Goal: Transaction & Acquisition: Download file/media

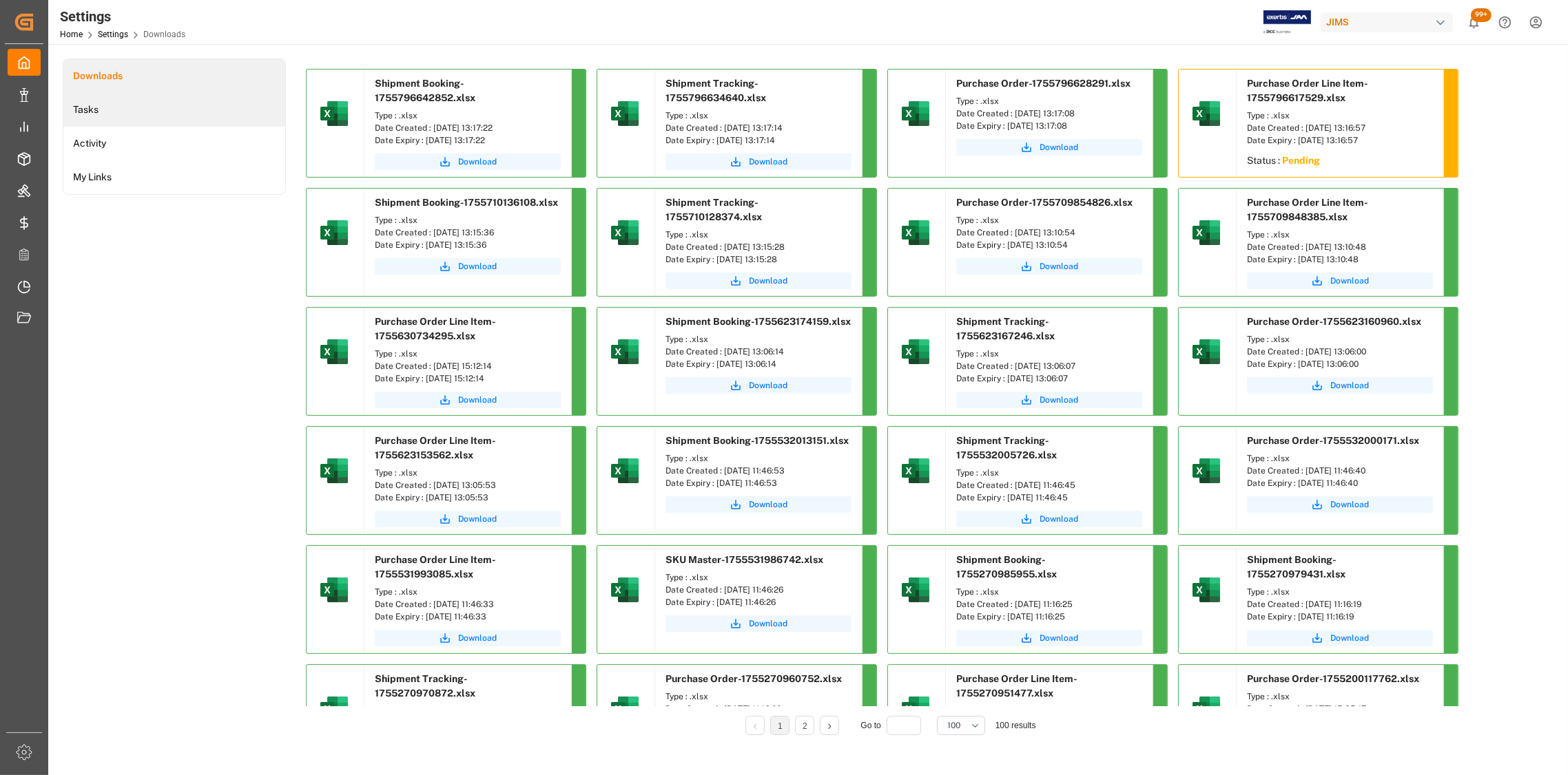
click at [93, 112] on li "Tasks" at bounding box center [174, 110] width 222 height 34
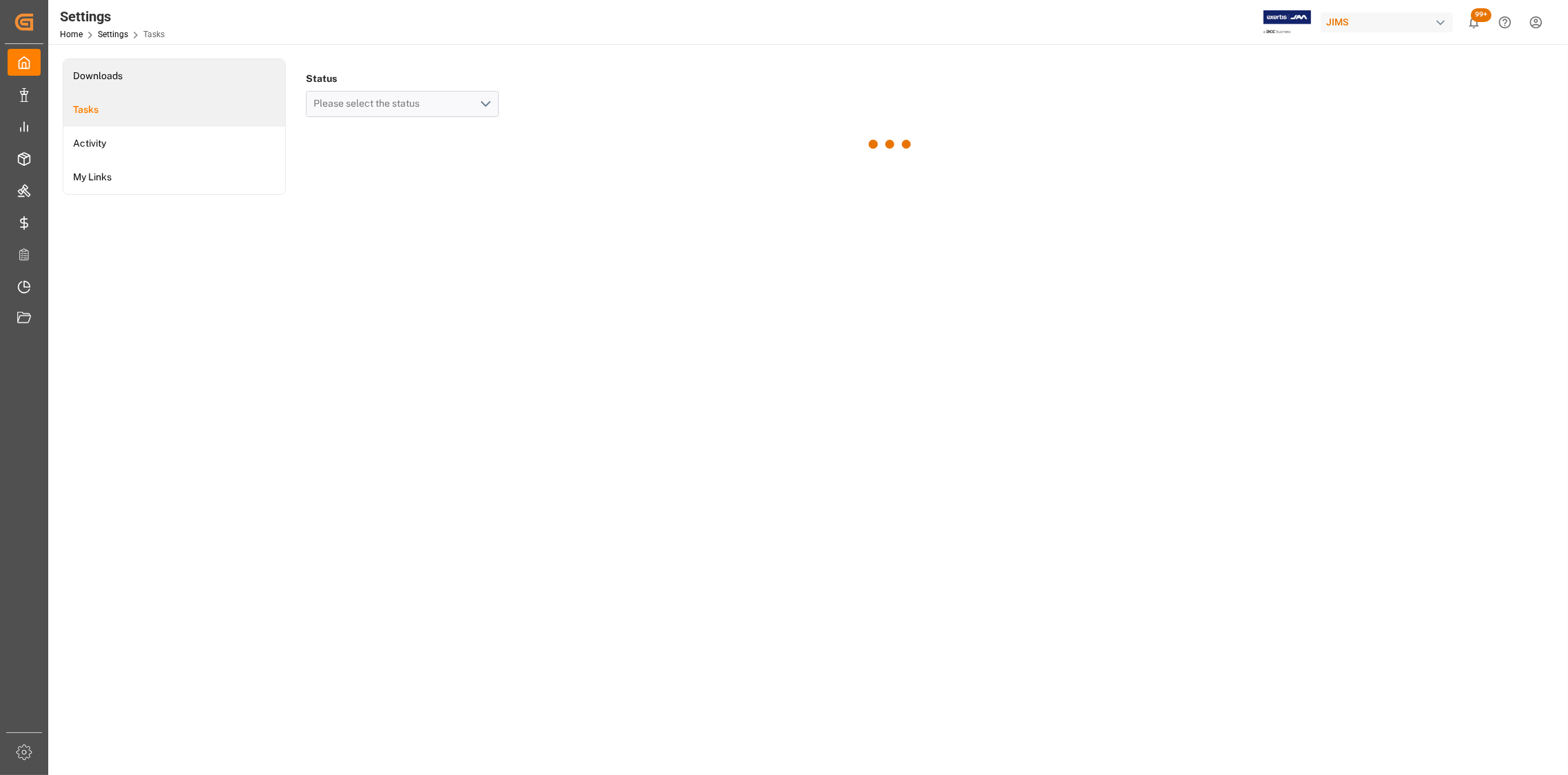
click at [95, 76] on li "Downloads" at bounding box center [174, 76] width 222 height 34
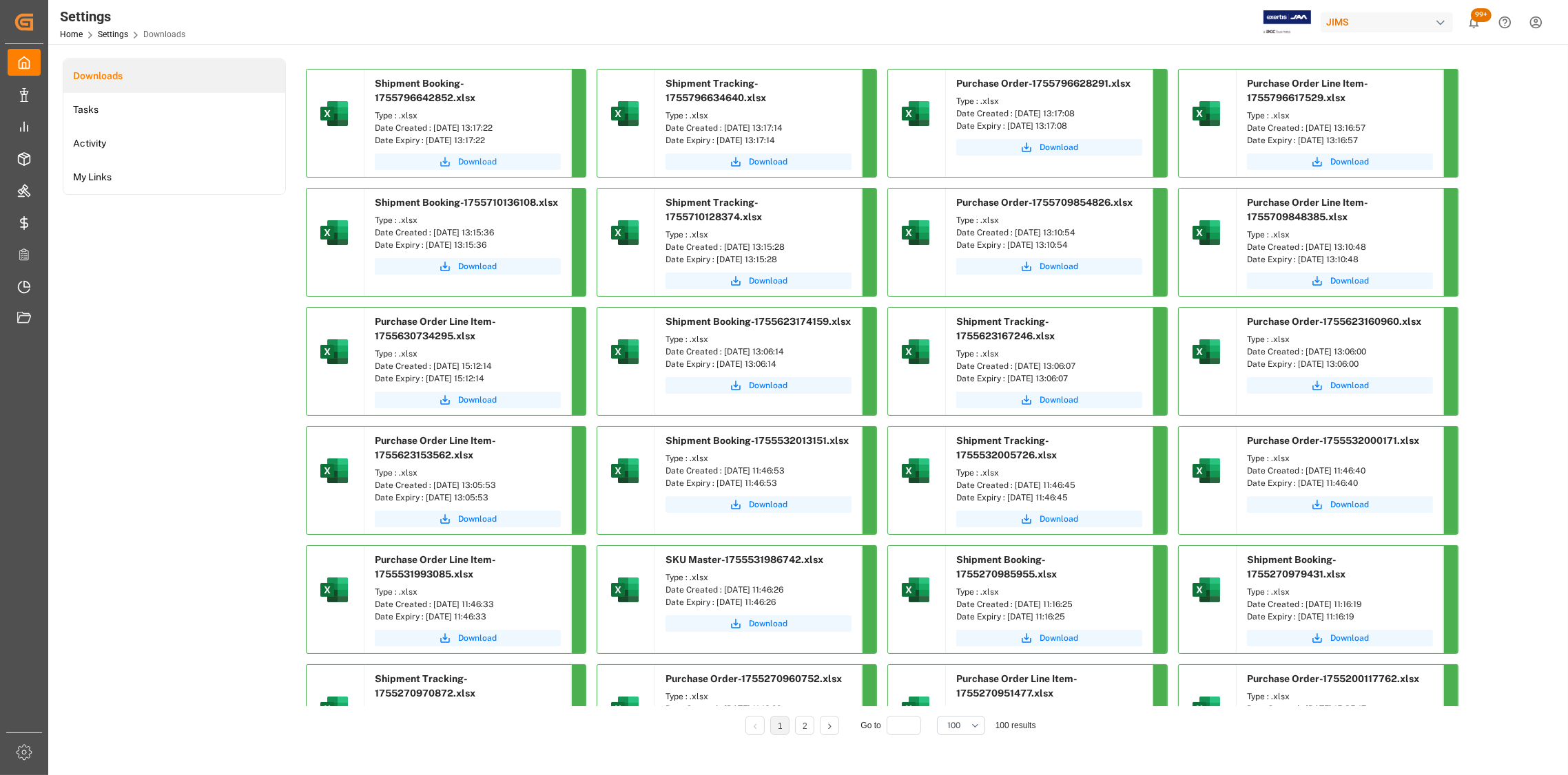
click at [465, 164] on span "Download" at bounding box center [477, 161] width 39 height 13
click at [767, 163] on span "Download" at bounding box center [767, 161] width 39 height 13
click at [486, 164] on span "Download" at bounding box center [477, 161] width 39 height 13
click at [1054, 147] on span "Download" at bounding box center [1058, 147] width 39 height 13
click at [1350, 163] on span "Download" at bounding box center [1349, 161] width 39 height 13
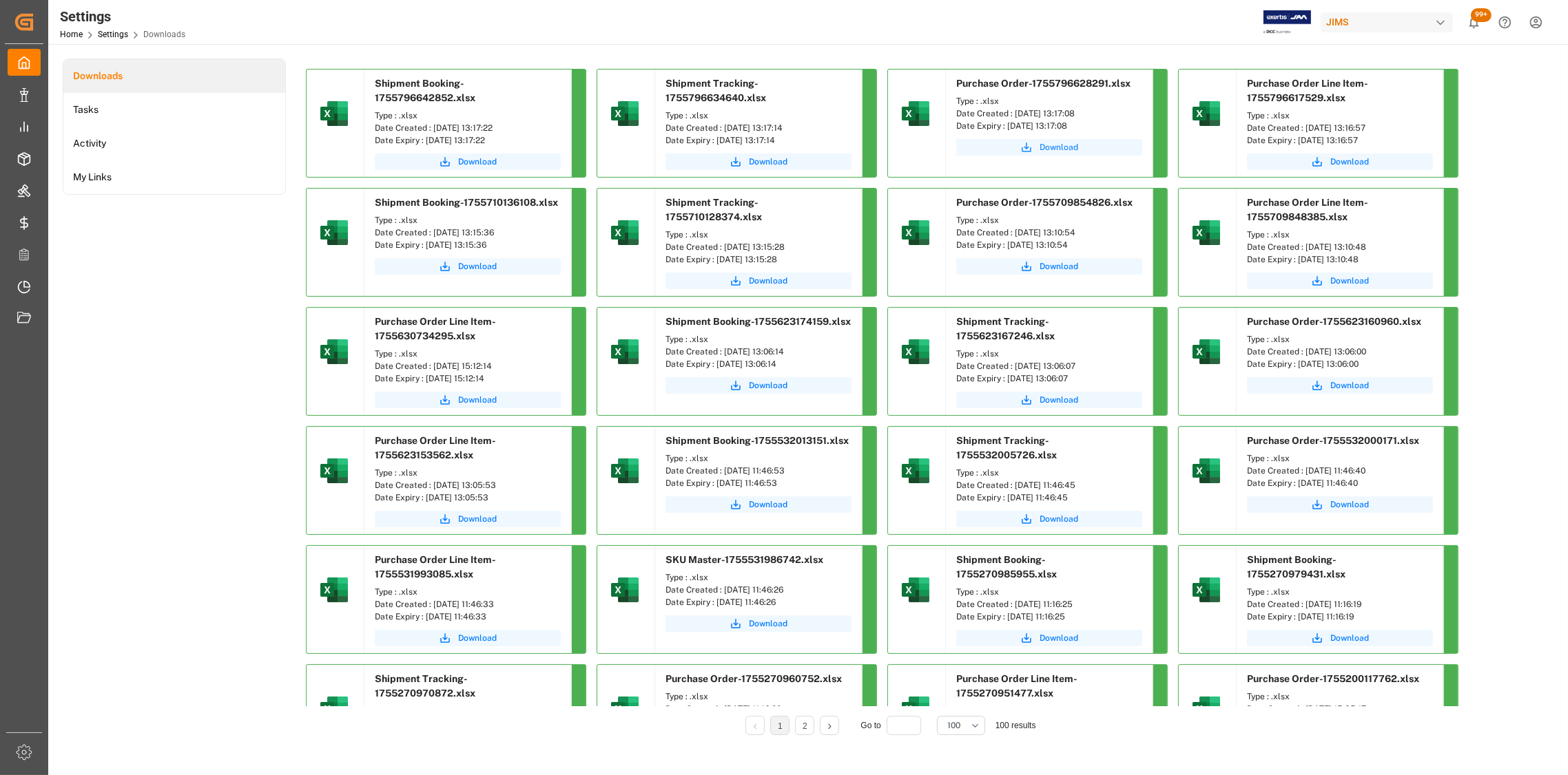
click at [1058, 150] on span "Download" at bounding box center [1058, 147] width 39 height 13
drag, startPoint x: 513, startPoint y: 128, endPoint x: 433, endPoint y: 132, distance: 80.1
click at [433, 132] on div "Date Created : [DATE] 13:17:22" at bounding box center [468, 128] width 186 height 13
copy div "[DATE] 13:17:22"
drag, startPoint x: 812, startPoint y: 126, endPoint x: 724, endPoint y: 130, distance: 88.1
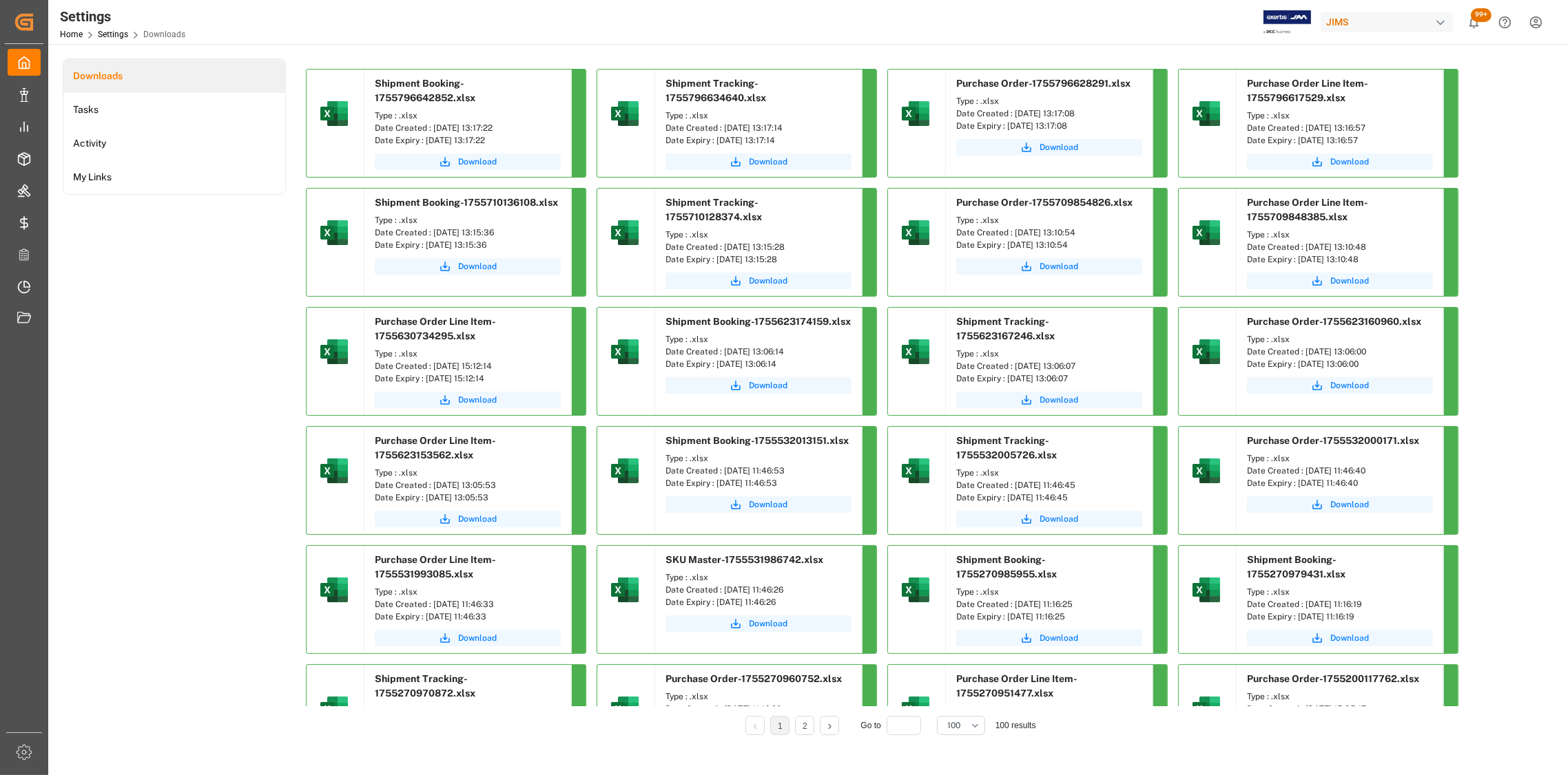
click at [724, 130] on div "Date Created : [DATE] 13:17:14" at bounding box center [758, 128] width 186 height 13
copy div "[DATE] 13:17:14"
click at [784, 92] on div "Shipment Tracking-1755796634640.xlsx" at bounding box center [758, 87] width 207 height 37
drag, startPoint x: 1102, startPoint y: 112, endPoint x: 1016, endPoint y: 117, distance: 86.1
click at [1016, 117] on div "Date Created : [DATE] 13:17:08" at bounding box center [1049, 114] width 186 height 13
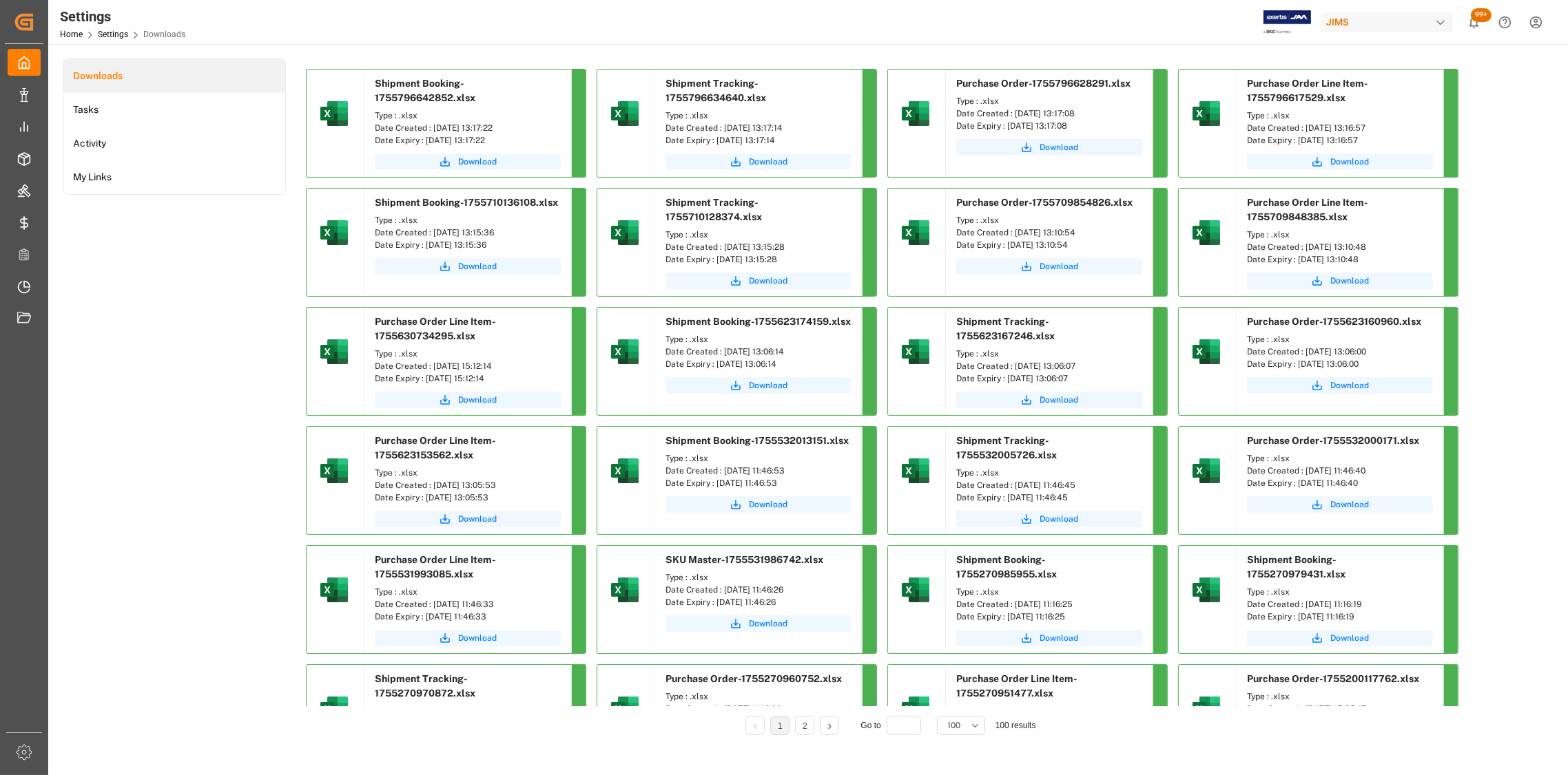
copy div "[DATE] 13:17:08"
drag, startPoint x: 1398, startPoint y: 131, endPoint x: 1306, endPoint y: 132, distance: 92.0
click at [1306, 132] on div "Date Created : [DATE] 13:16:57" at bounding box center [1339, 128] width 186 height 13
copy div "[DATE] 13:16:57"
click at [1350, 156] on span "Download" at bounding box center [1349, 161] width 39 height 13
